Goal: Communication & Community: Answer question/provide support

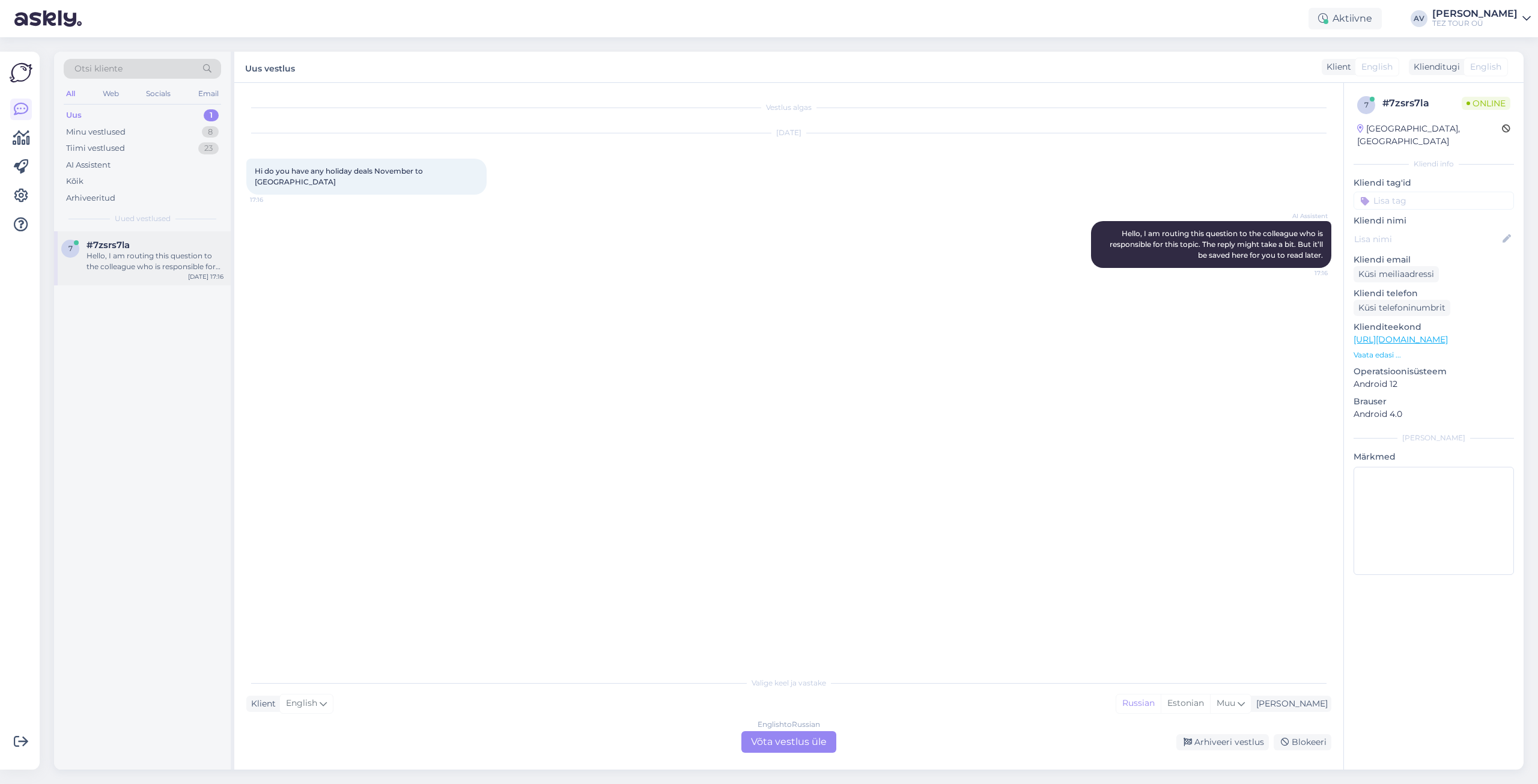
click at [142, 259] on div "Hello, I am routing this question to the colleague who is responsible for this …" at bounding box center [155, 261] width 137 height 22
click at [812, 739] on div "English to Russian Võta vestlus üle" at bounding box center [789, 741] width 95 height 22
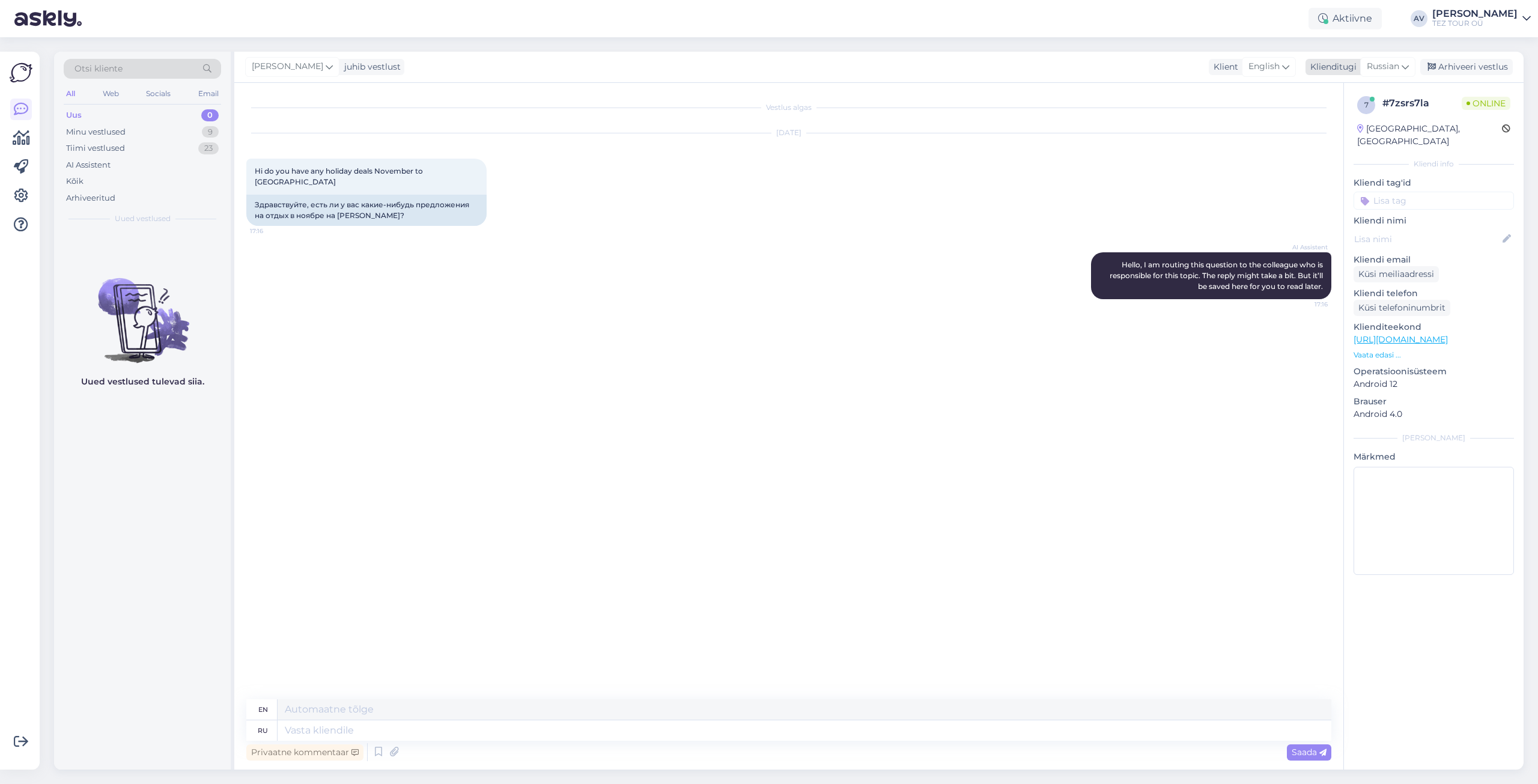
click at [1405, 68] on icon at bounding box center [1405, 67] width 7 height 13
click at [1376, 66] on span "Russian" at bounding box center [1382, 67] width 32 height 13
click at [418, 732] on textarea at bounding box center [804, 730] width 1054 height 20
type textarea "Добрый"
type textarea "Kind"
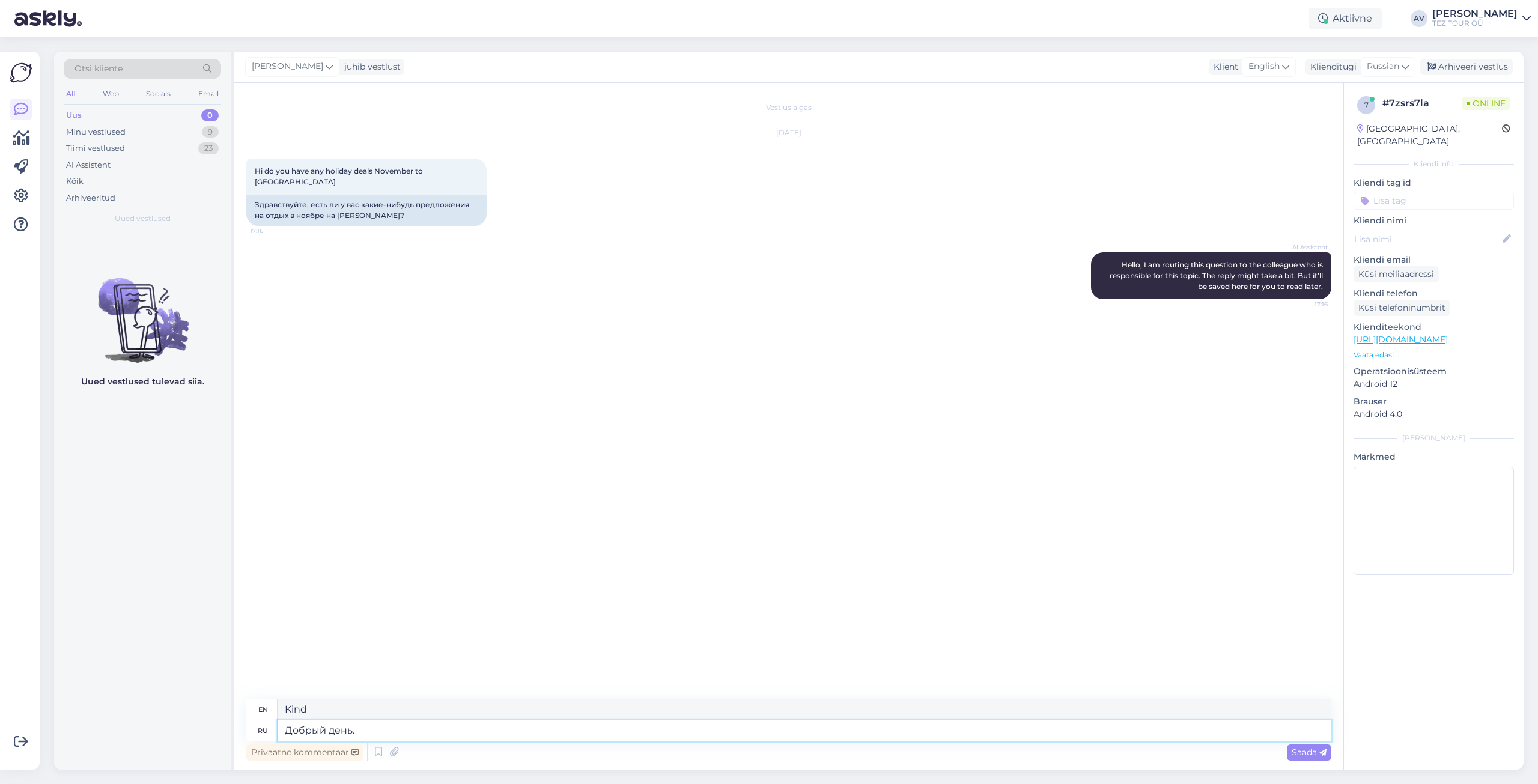
type textarea "Добрый день."
type textarea "Good afternoon."
type textarea "Добрый день. К с"
type textarea "Good afternoon. K"
type textarea "Добрый день. К сожалению"
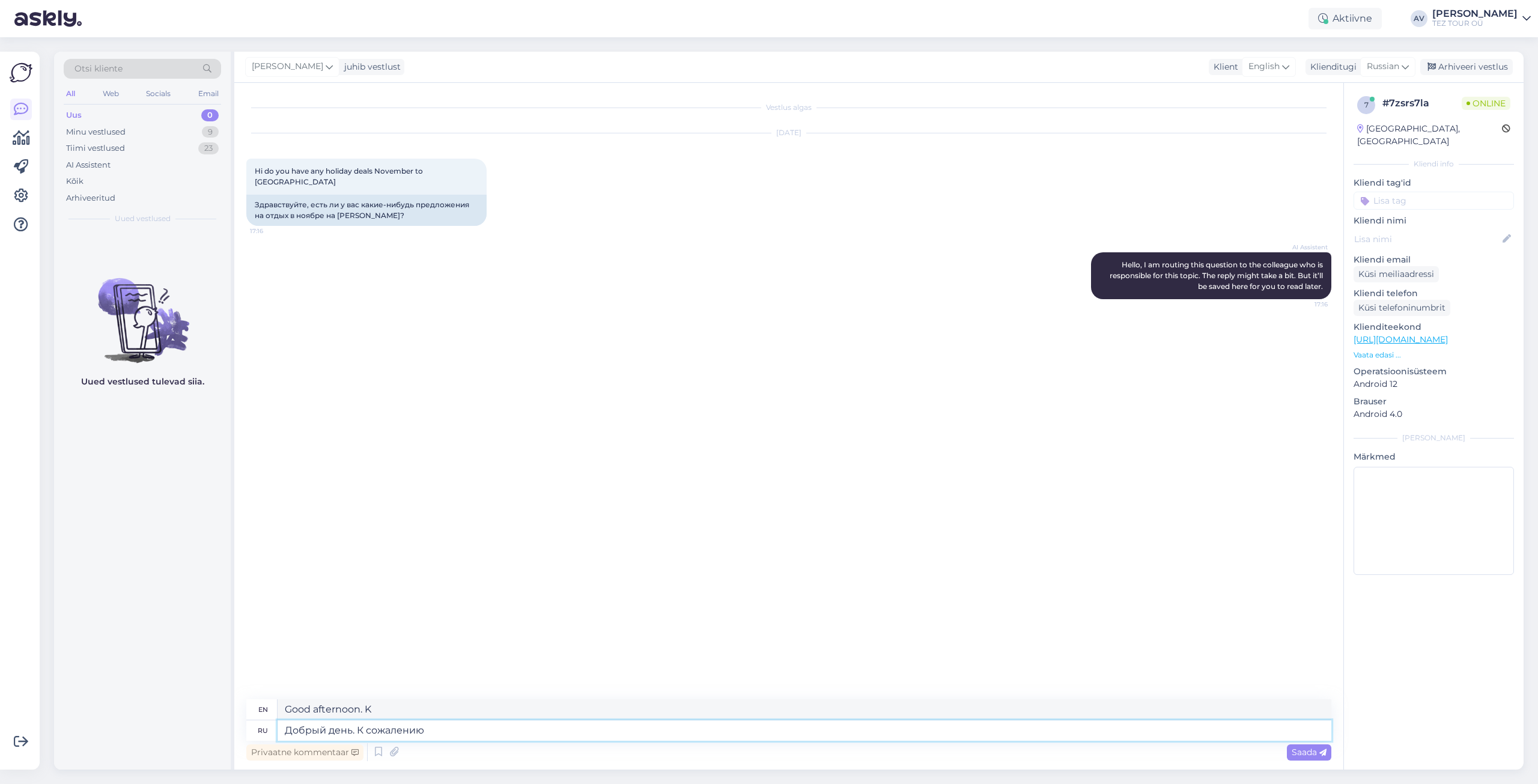
type textarea "Good afternoon. Unfortunately"
type textarea "Добрый день. К сожалению Мальту м"
type textarea "Good afternoon. Unfortunately, [GEOGRAPHIC_DATA]."
type textarea "Добрый день. К сожалению Мальту мы н"
type textarea "Good afternoon. Unfortunately, we are not in [GEOGRAPHIC_DATA]."
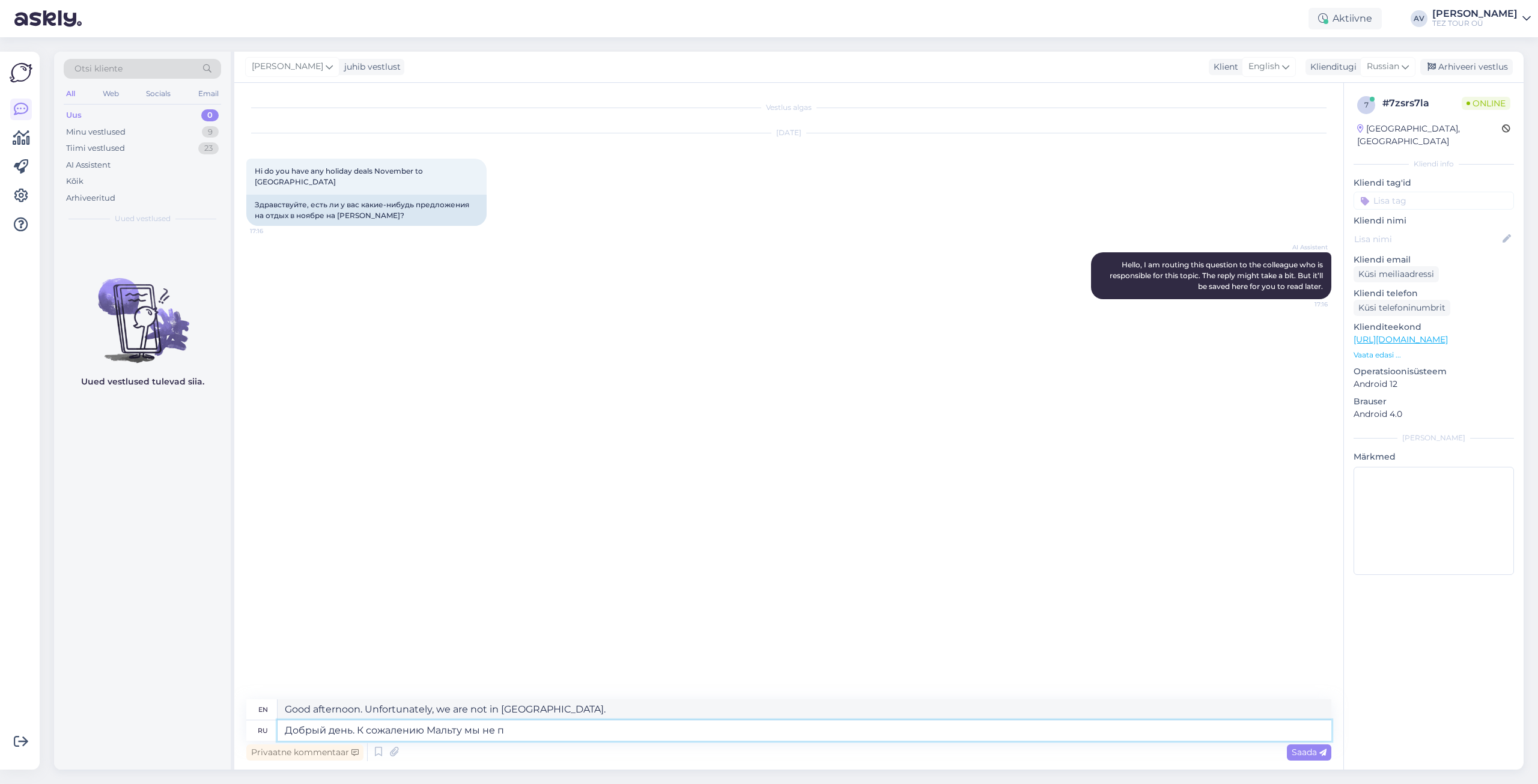
type textarea "Добрый день. К сожалению Мальту мы не пр"
type textarea "Good afternoon. Unfortunately, we don't have [GEOGRAPHIC_DATA]."
type textarea "Добрый день. К сожалению [PERSON_NAME] мы не предлагаем"
type textarea "Good afternoon. Unfortunately, we do not offer [GEOGRAPHIC_DATA]."
type textarea "Добрый день. К сожалению [PERSON_NAME] мы не предлагаем."
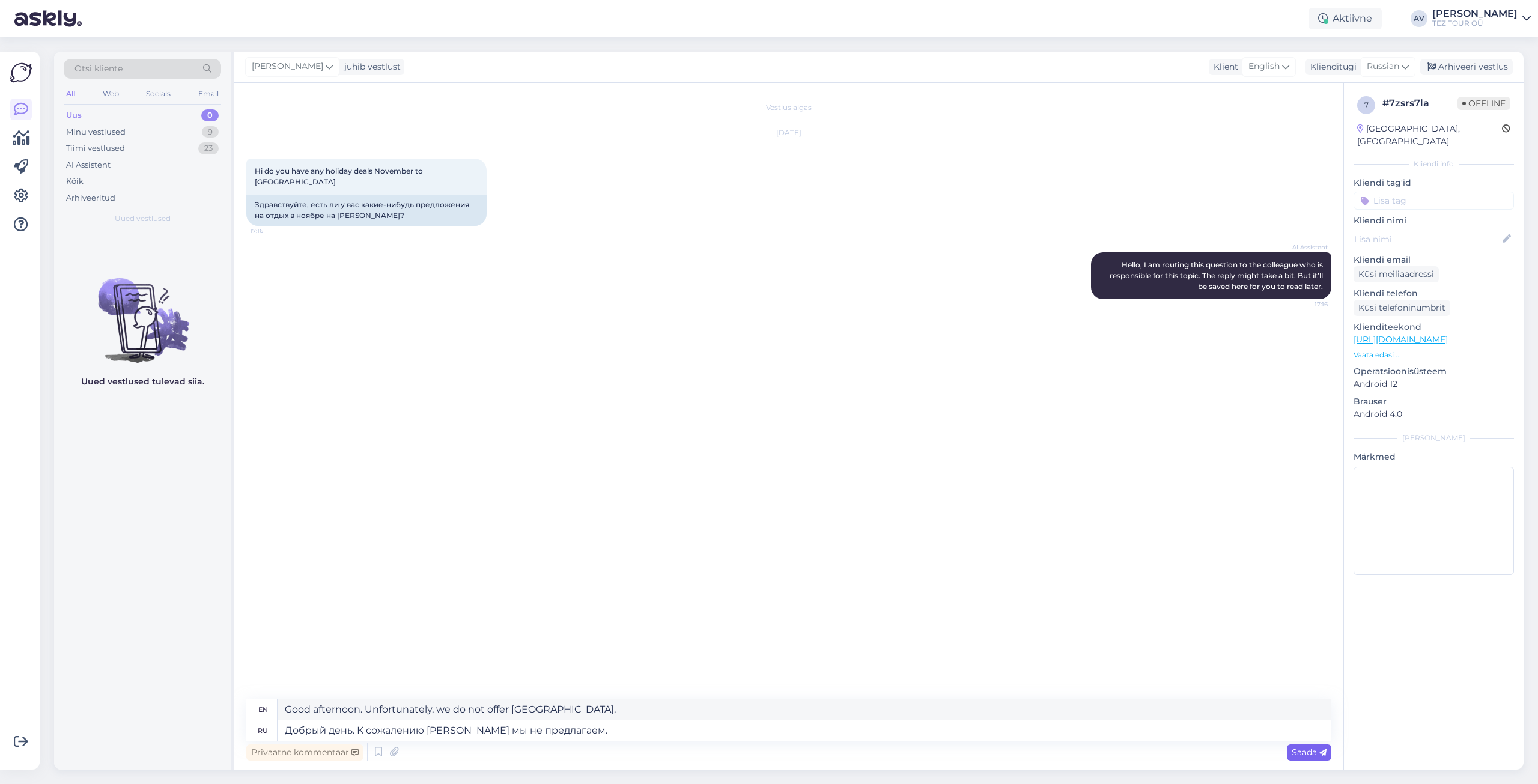
click at [1309, 751] on span "Saada" at bounding box center [1309, 752] width 35 height 10
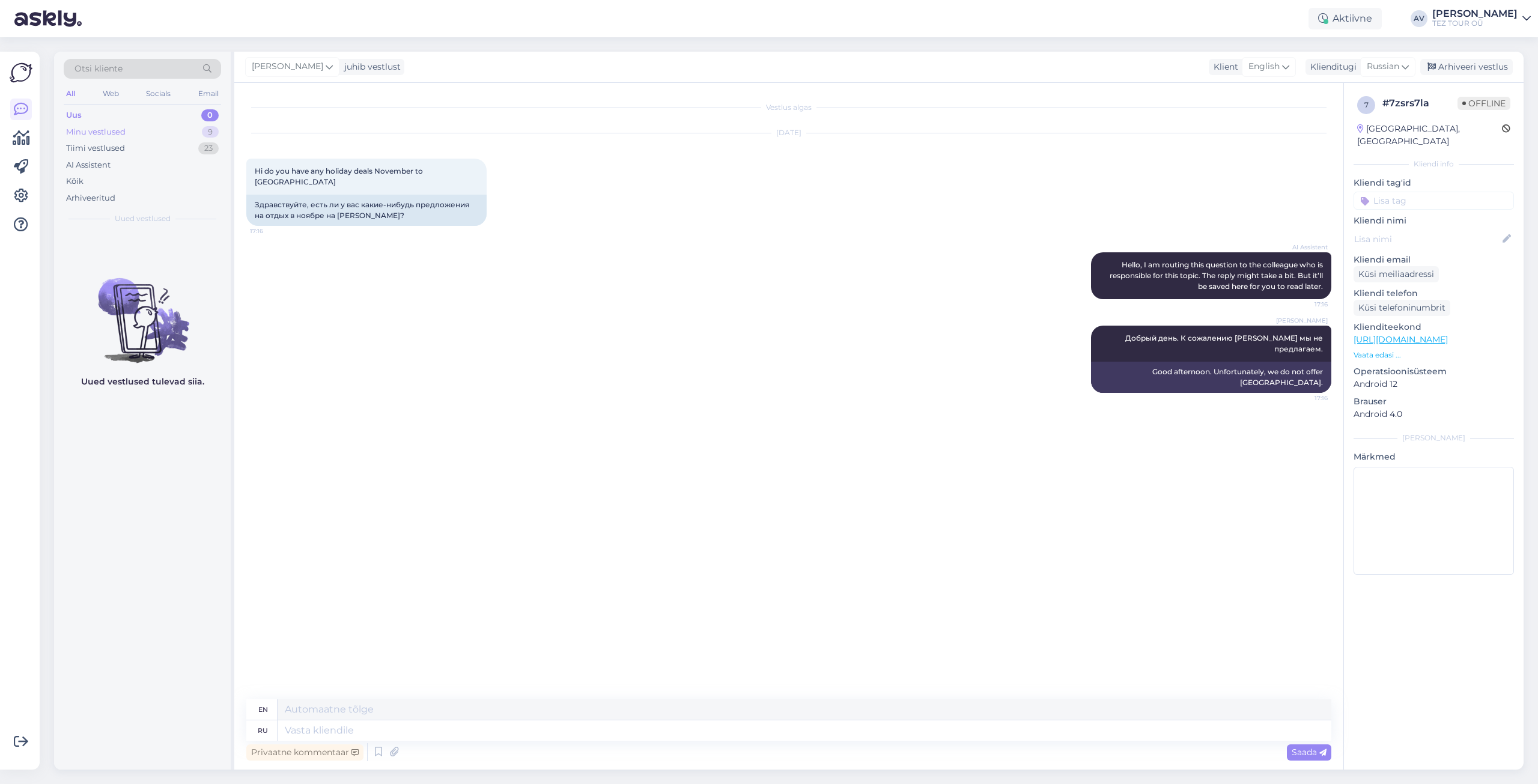
click at [117, 131] on div "Minu vestlused" at bounding box center [96, 132] width 60 height 12
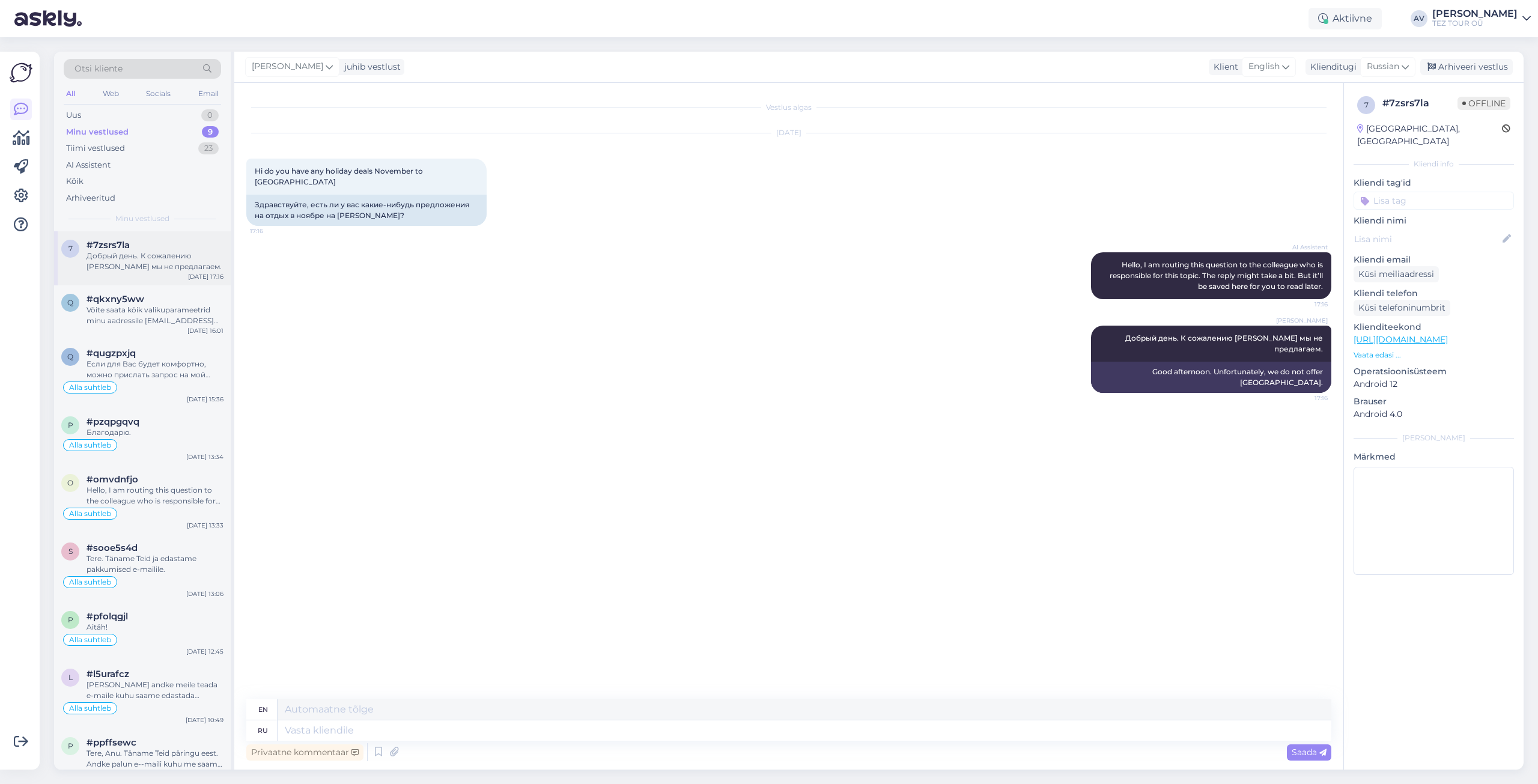
click at [128, 261] on div "Добрый день. К сожалению [PERSON_NAME] мы не предлагаем." at bounding box center [155, 261] width 137 height 22
click at [1402, 192] on input at bounding box center [1434, 200] width 160 height 18
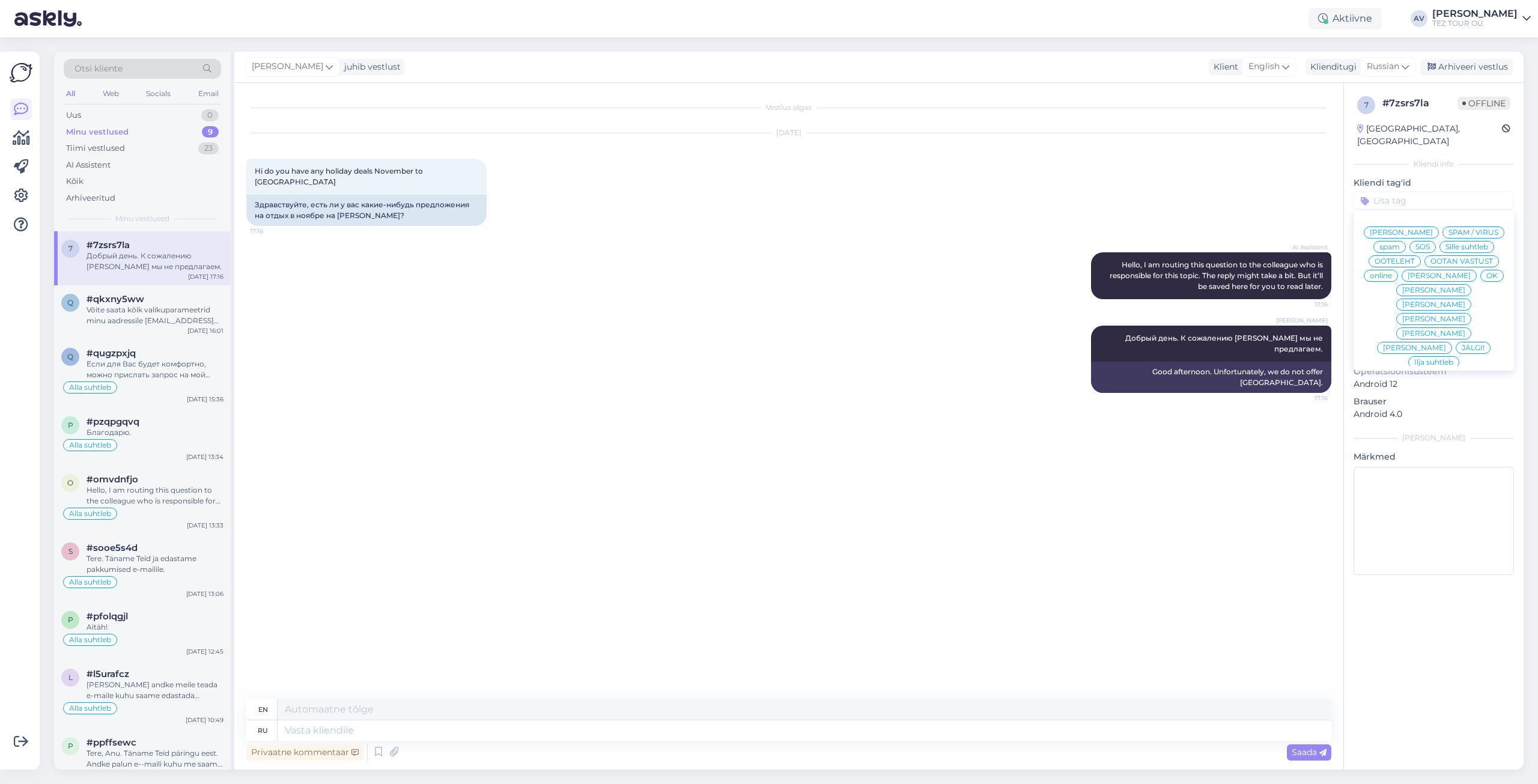
click at [1413, 445] on span "Alla suhtleb" at bounding box center [1434, 449] width 42 height 7
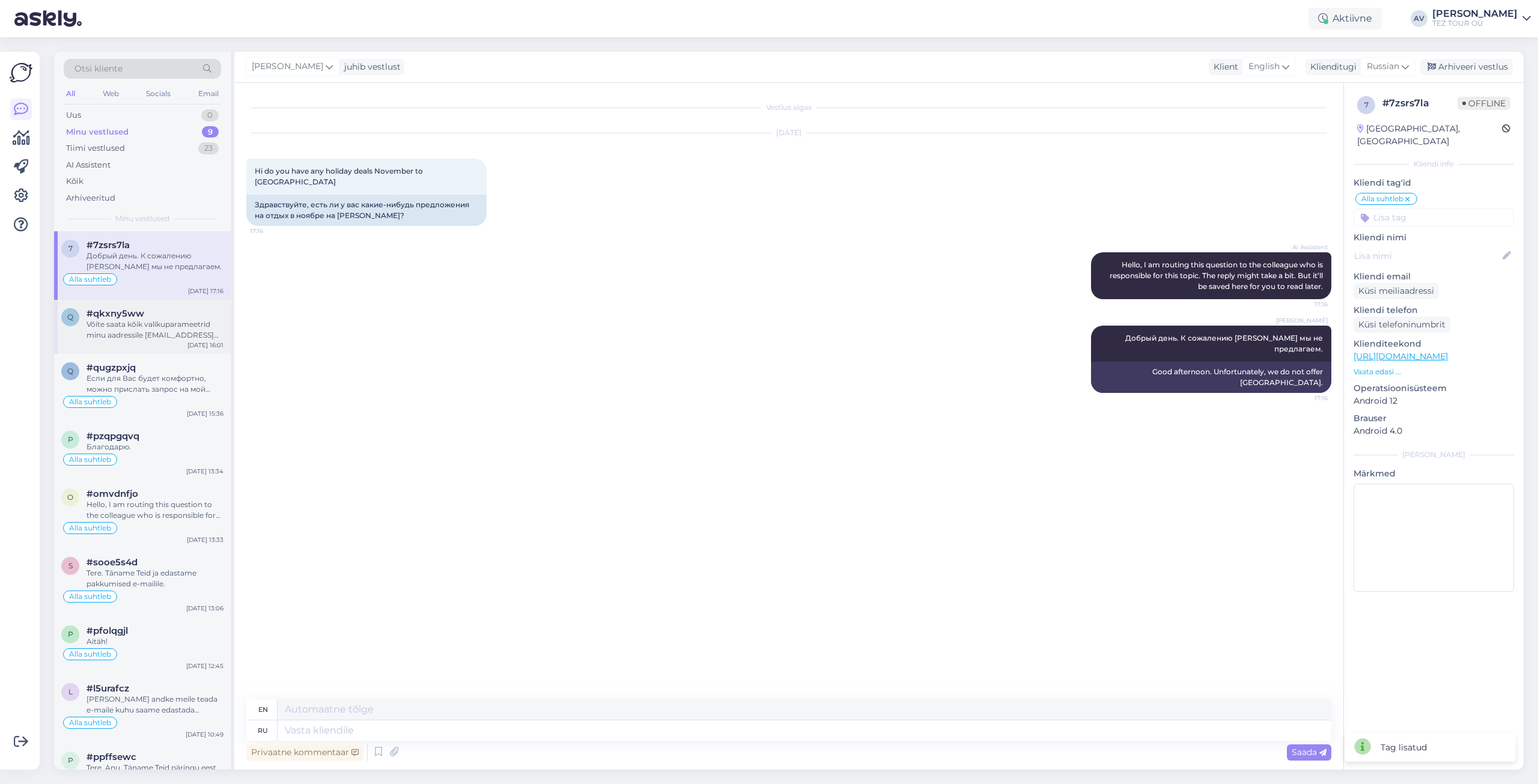
click at [139, 326] on div "Võite saata kõik valikuparameetrid minu aadressile [EMAIL_ADDRESS][DOMAIN_NAME]…" at bounding box center [155, 329] width 137 height 22
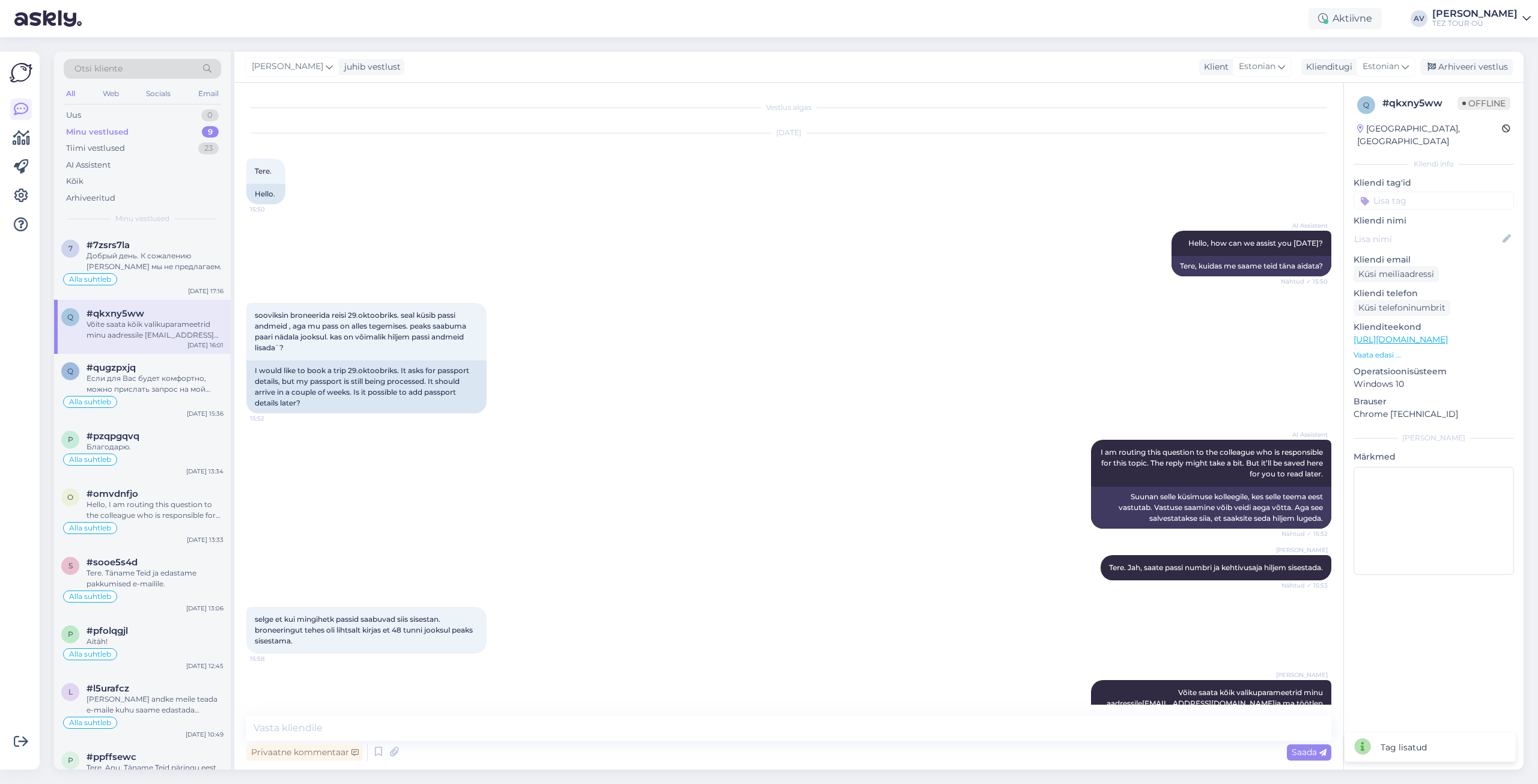
scroll to position [68, 0]
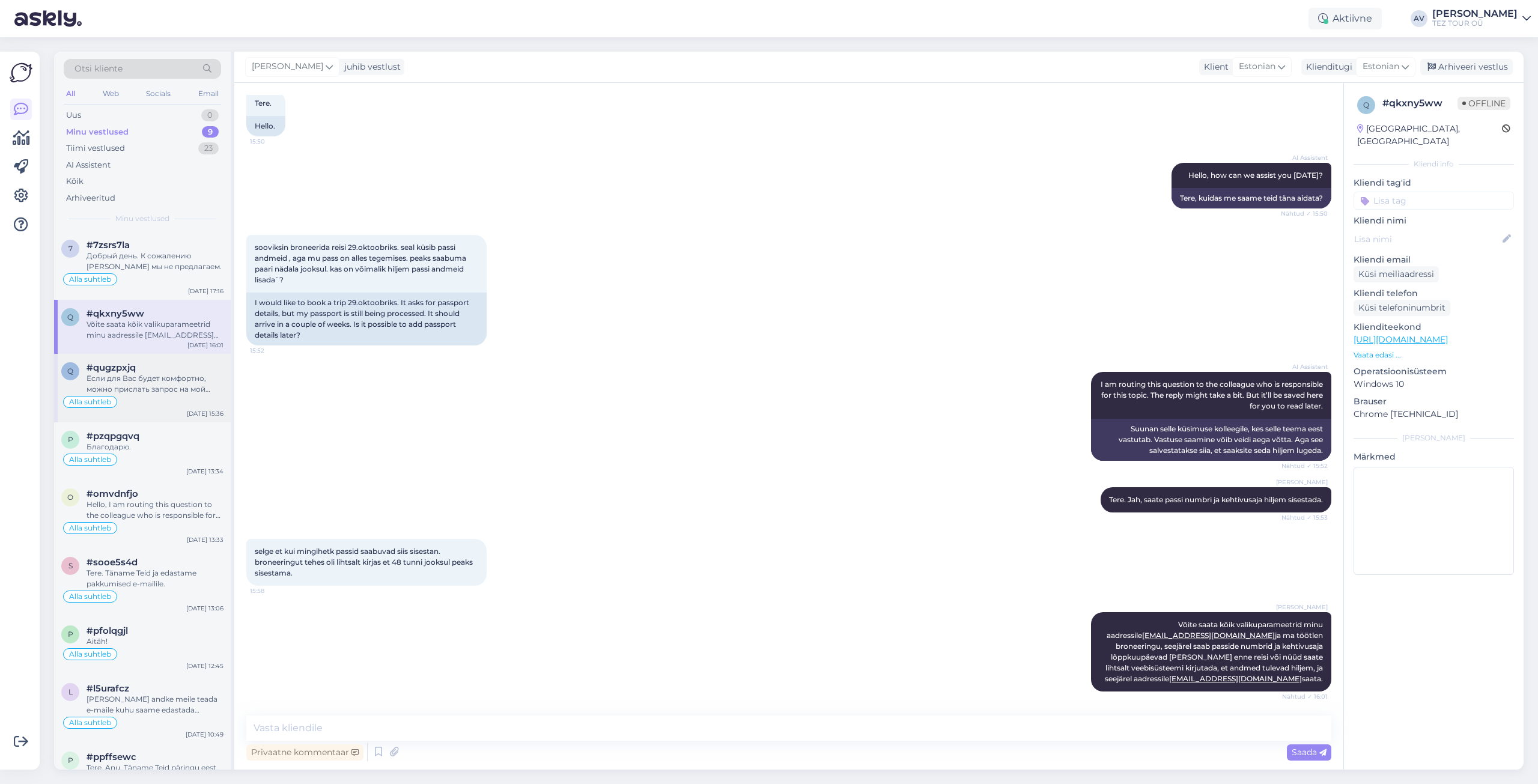
click at [133, 387] on div "Если для Вас будет комфортно, можно прислaть запрос на мой адрес и я сделаю пре…" at bounding box center [155, 384] width 137 height 22
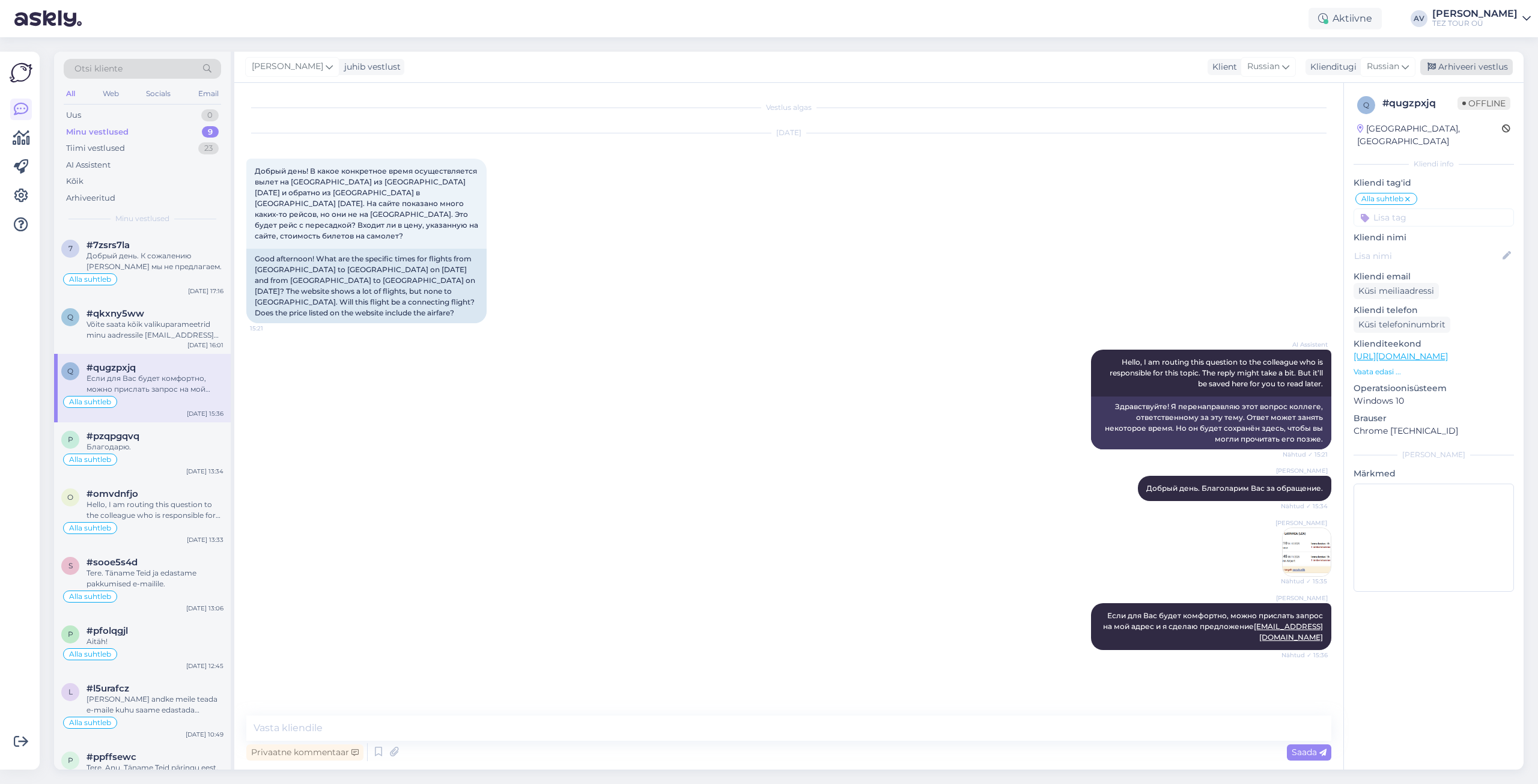
click at [1447, 67] on div "Arhiveeri vestlus" at bounding box center [1466, 67] width 93 height 16
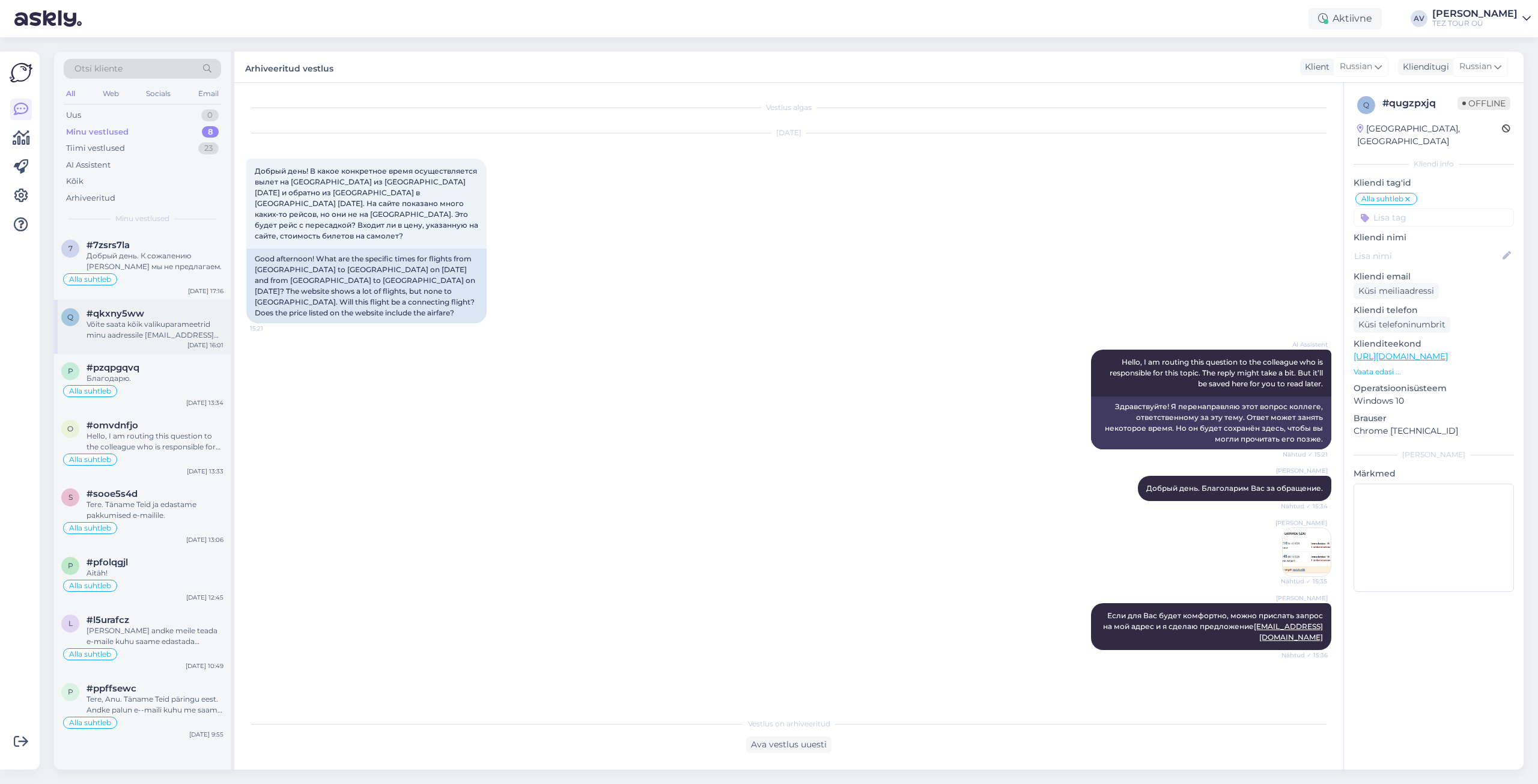
click at [152, 328] on div "Võite saata kõik valikuparameetrid minu aadressile [EMAIL_ADDRESS][DOMAIN_NAME]…" at bounding box center [155, 329] width 137 height 22
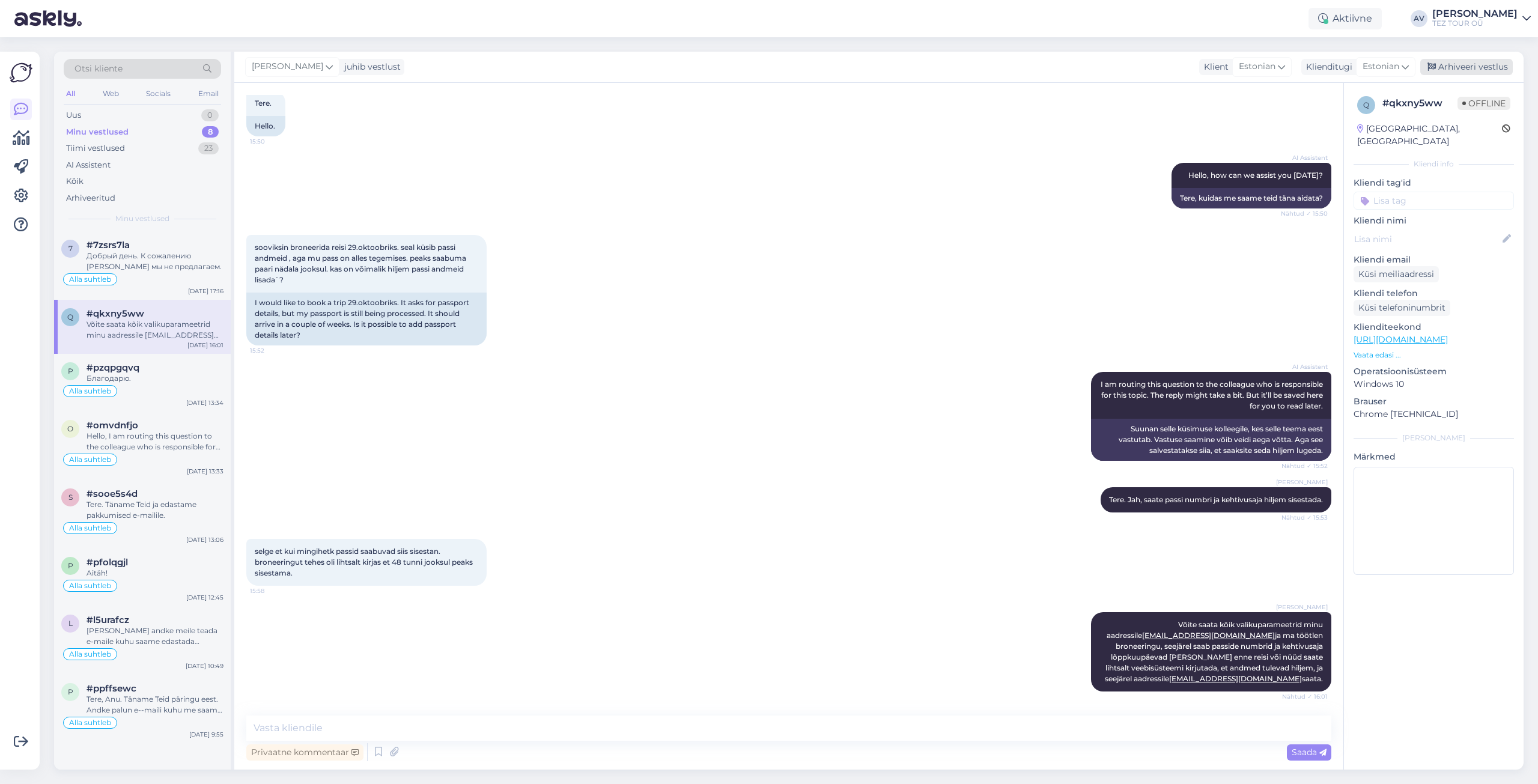
click at [1451, 70] on div "Arhiveeri vestlus" at bounding box center [1466, 67] width 93 height 16
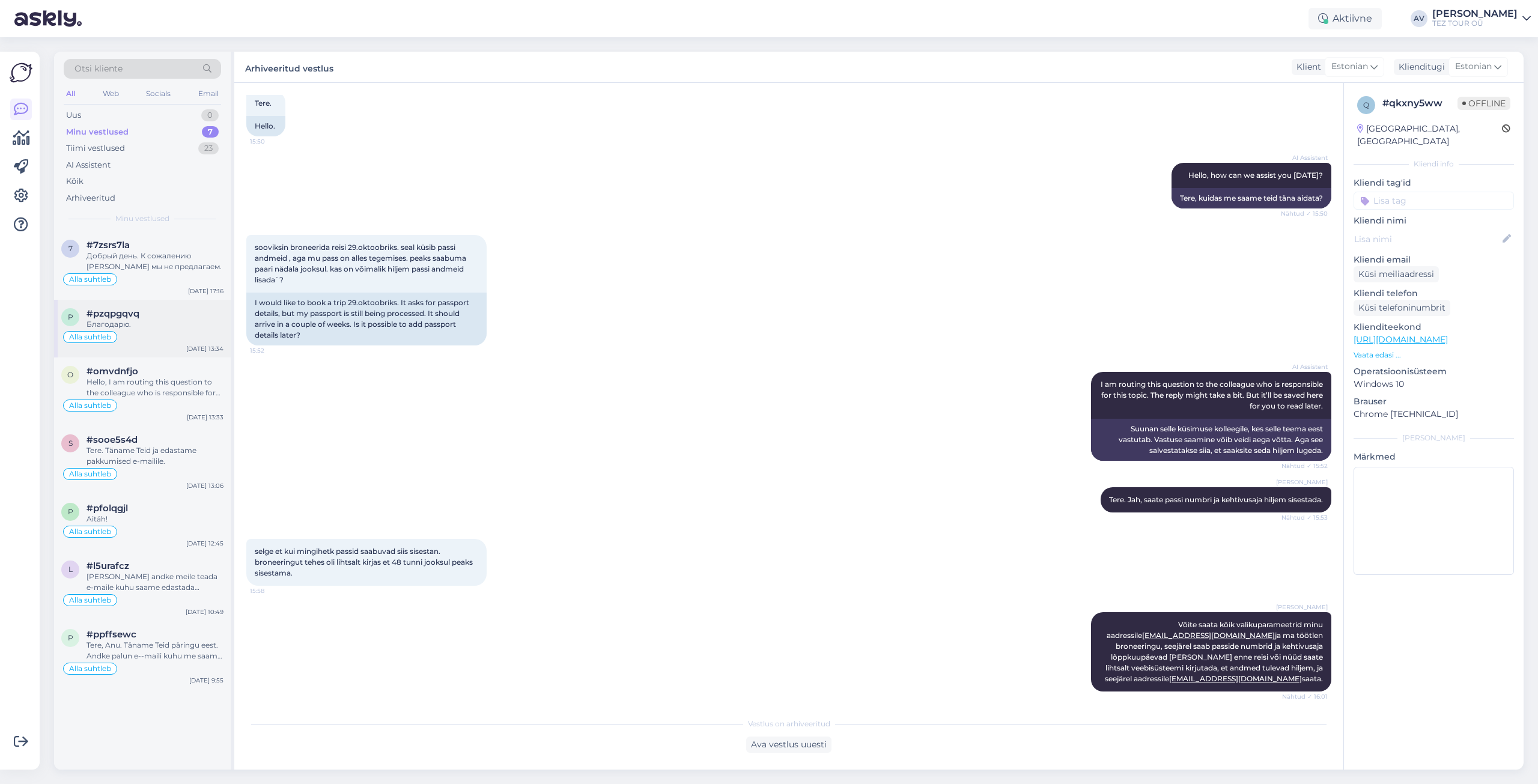
click at [171, 308] on div "p #pzqpgqvq Благодарю. Alla suhtleb [DATE] 13:34" at bounding box center [142, 329] width 177 height 58
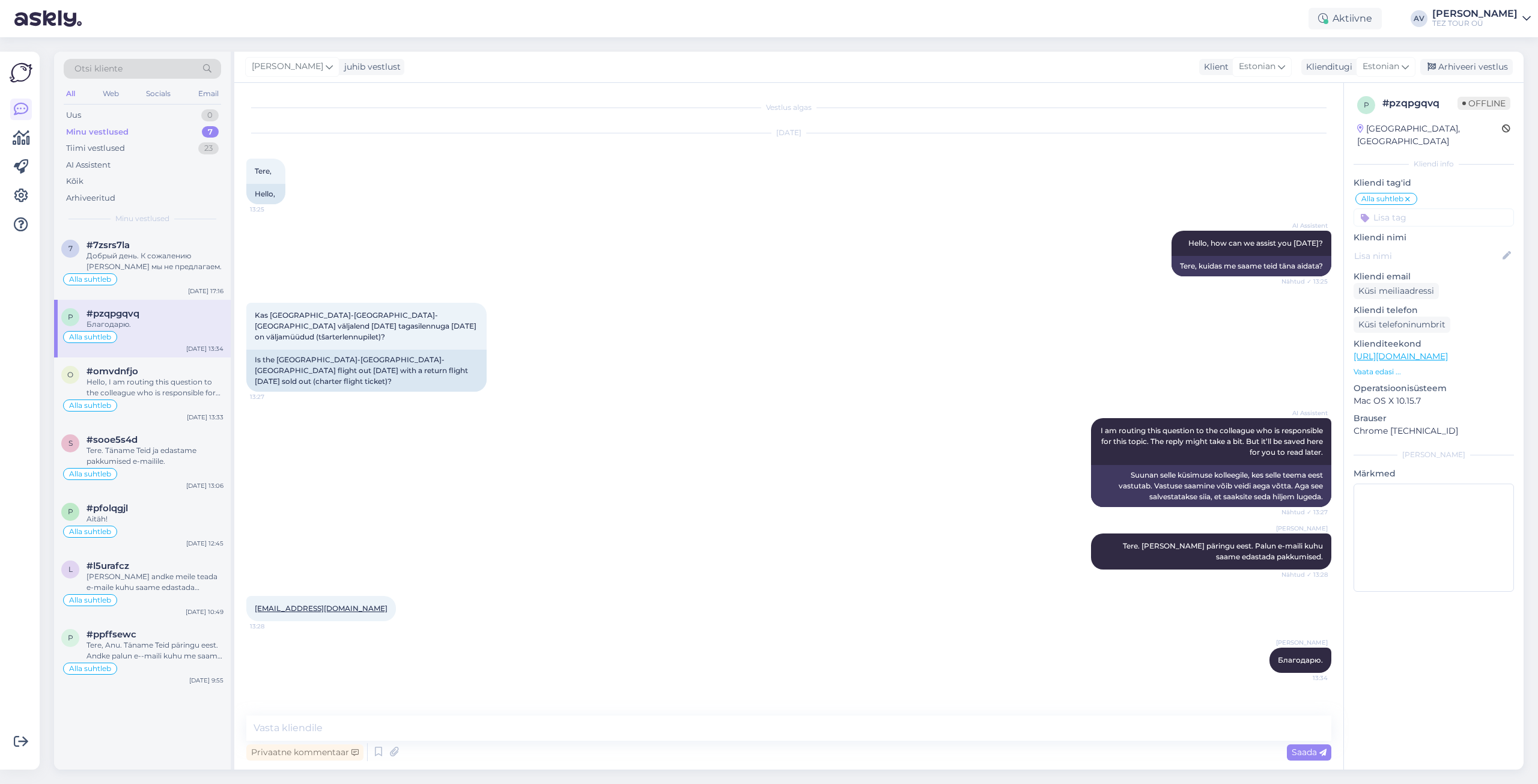
drag, startPoint x: 1121, startPoint y: 698, endPoint x: 1115, endPoint y: 696, distance: 6.3
click at [1120, 698] on div "Vestlus algas [DATE] Tere, 13:25 Hello, AI Assistent Hello, how can we assist y…" at bounding box center [794, 400] width 1096 height 609
